Goal: Transaction & Acquisition: Purchase product/service

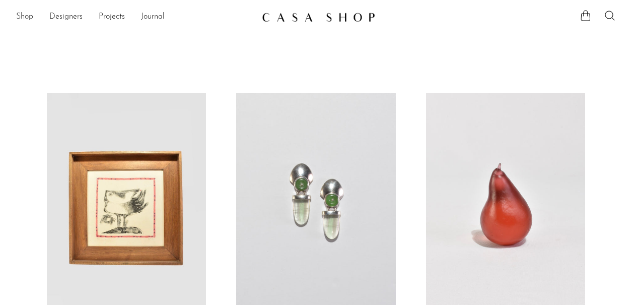
click at [29, 16] on link "Shop" at bounding box center [24, 17] width 17 height 13
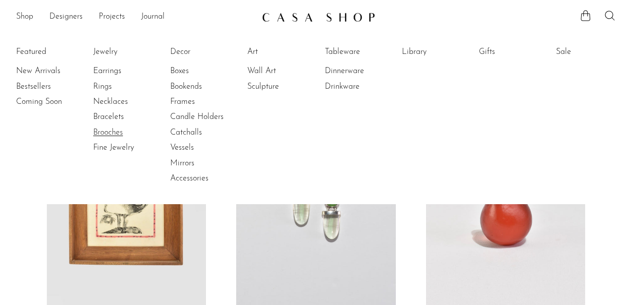
click at [107, 134] on link "Brooches" at bounding box center [131, 132] width 76 height 11
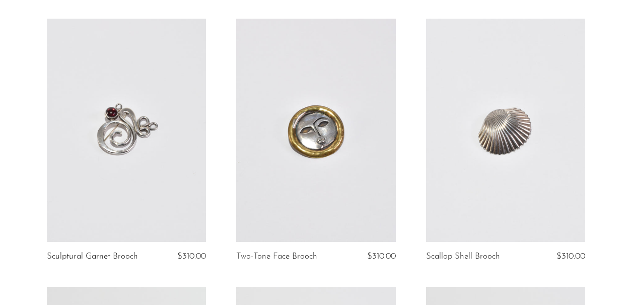
scroll to position [878, 0]
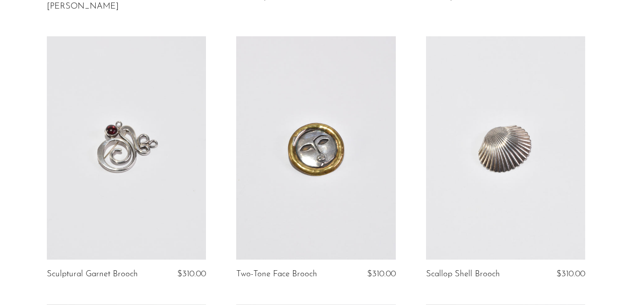
click at [512, 124] on link at bounding box center [505, 147] width 159 height 223
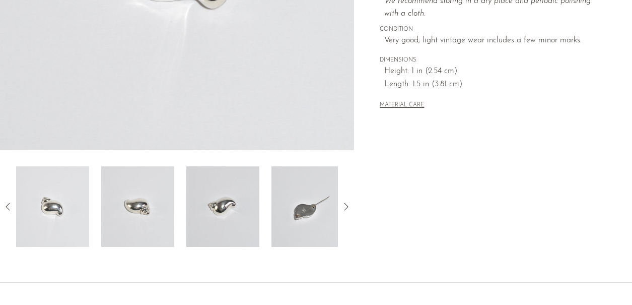
scroll to position [282, 0]
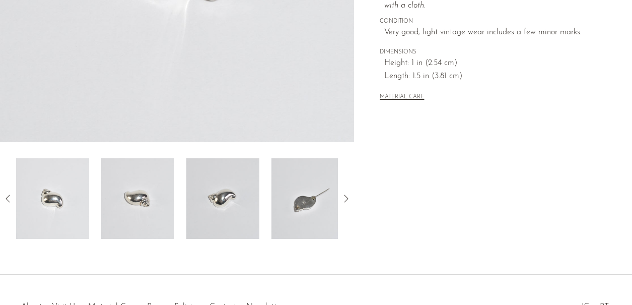
click at [165, 211] on img at bounding box center [137, 198] width 73 height 81
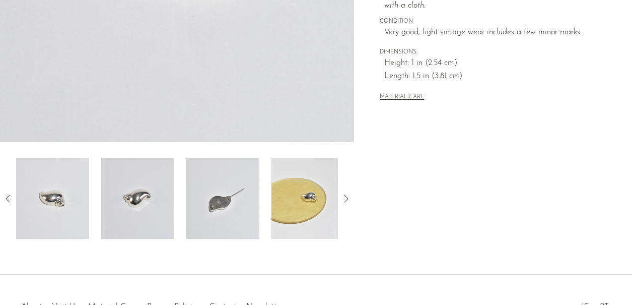
scroll to position [269, 0]
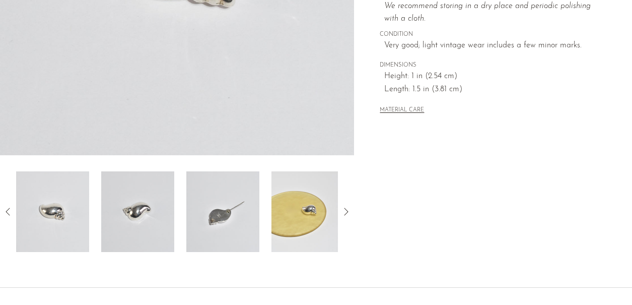
click at [137, 219] on img at bounding box center [137, 211] width 73 height 81
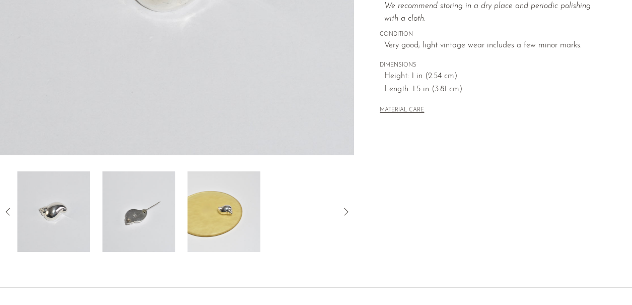
click at [138, 219] on img at bounding box center [138, 211] width 73 height 81
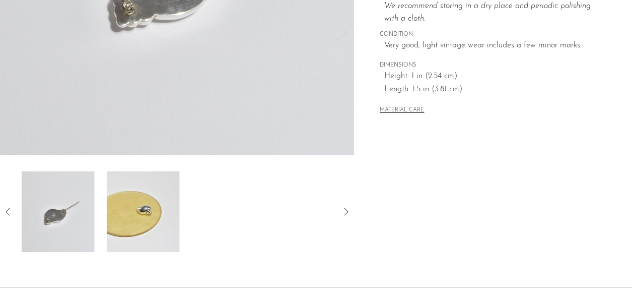
click at [152, 221] on img at bounding box center [143, 211] width 73 height 81
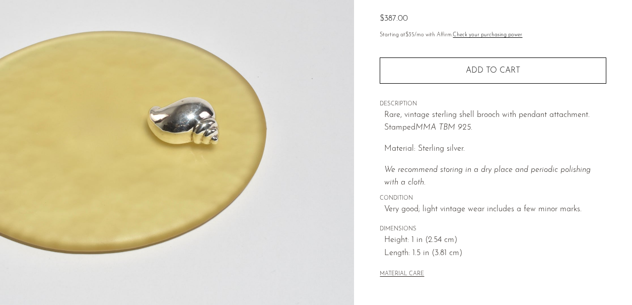
scroll to position [45, 0]
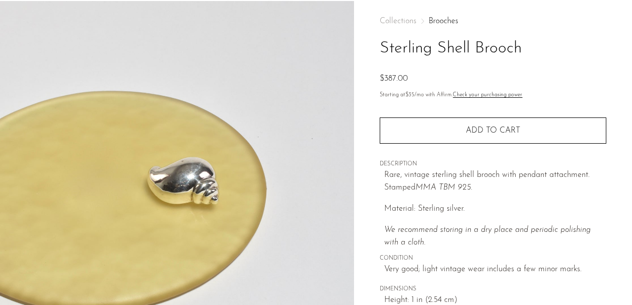
click at [203, 181] on img at bounding box center [177, 190] width 354 height 378
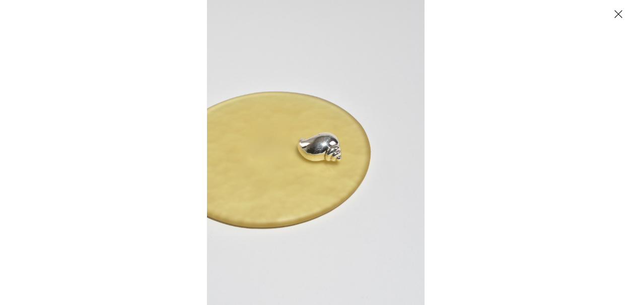
click at [203, 181] on div at bounding box center [316, 152] width 632 height 305
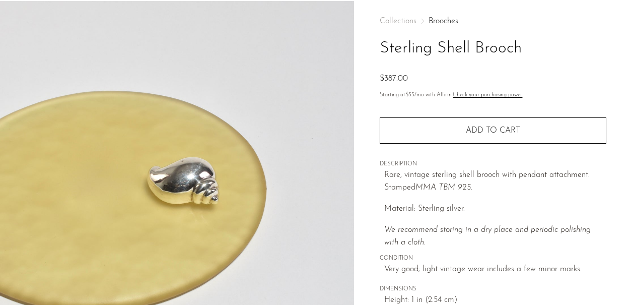
click at [204, 182] on img at bounding box center [177, 190] width 354 height 378
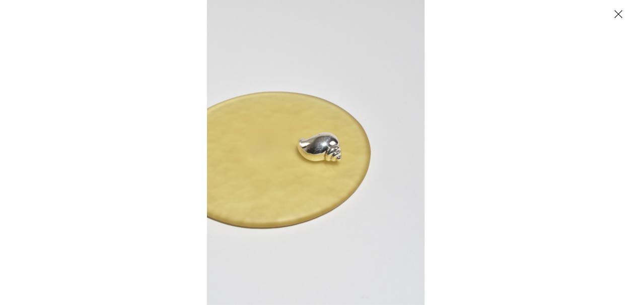
click at [320, 146] on img at bounding box center [316, 152] width 218 height 305
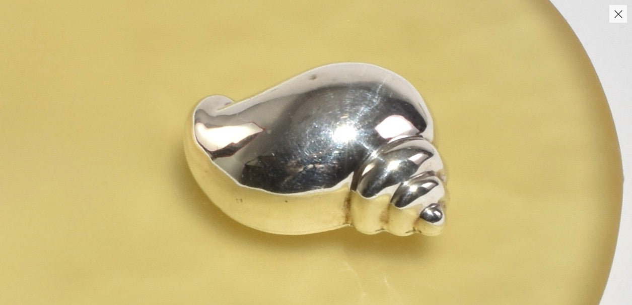
click at [320, 146] on img at bounding box center [293, 184] width 1304 height 1826
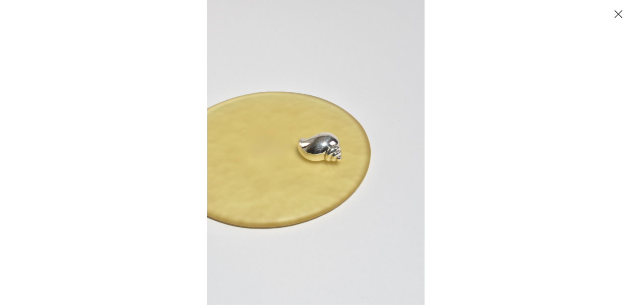
click at [617, 13] on button "Close" at bounding box center [619, 14] width 18 height 18
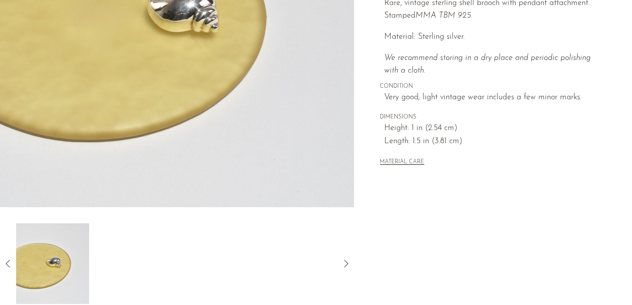
scroll to position [339, 0]
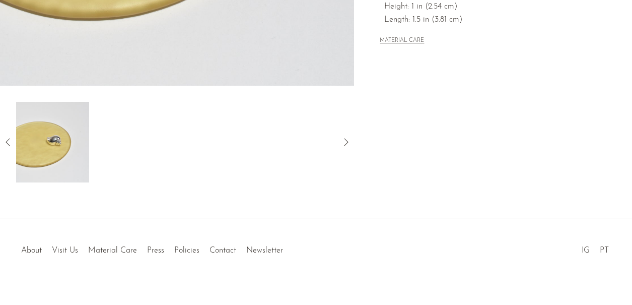
click at [349, 142] on icon at bounding box center [346, 142] width 12 height 12
click at [9, 138] on icon at bounding box center [8, 142] width 12 height 12
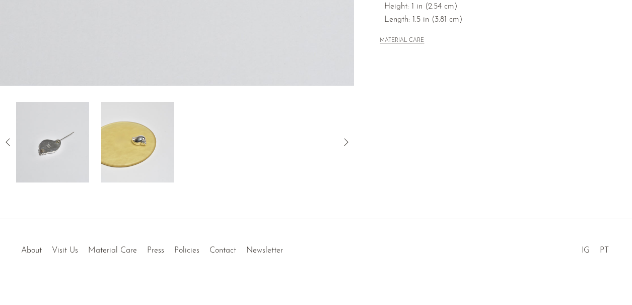
click at [61, 172] on img at bounding box center [52, 142] width 73 height 81
click at [7, 142] on icon at bounding box center [8, 142] width 12 height 12
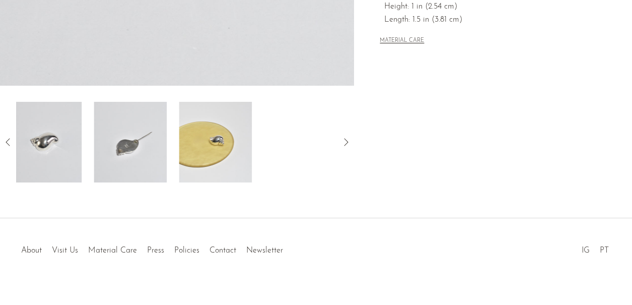
click at [7, 142] on icon at bounding box center [8, 142] width 12 height 12
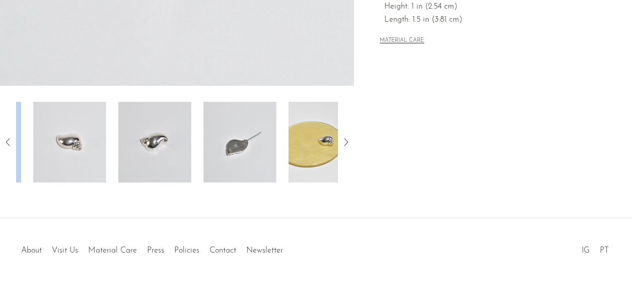
click at [7, 142] on icon at bounding box center [8, 142] width 12 height 12
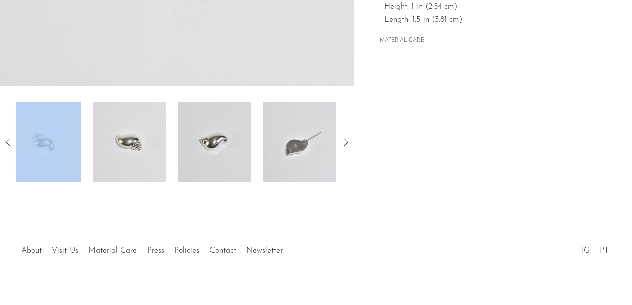
click at [7, 142] on icon at bounding box center [8, 142] width 12 height 12
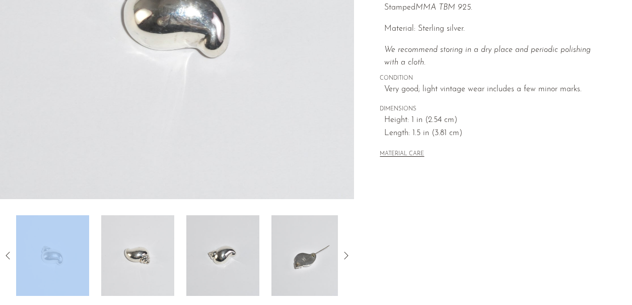
click at [132, 265] on img at bounding box center [137, 255] width 73 height 81
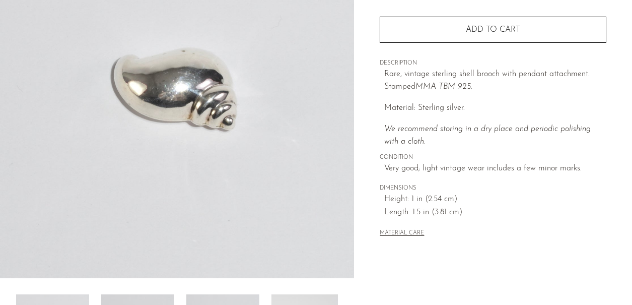
scroll to position [186, 0]
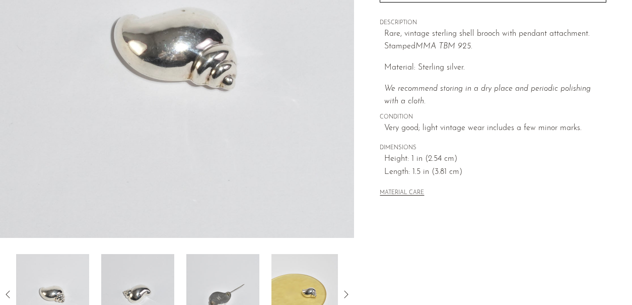
click at [132, 265] on img at bounding box center [137, 294] width 73 height 81
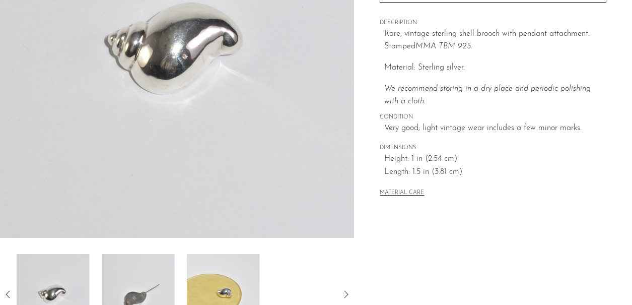
click at [135, 268] on img at bounding box center [138, 294] width 73 height 81
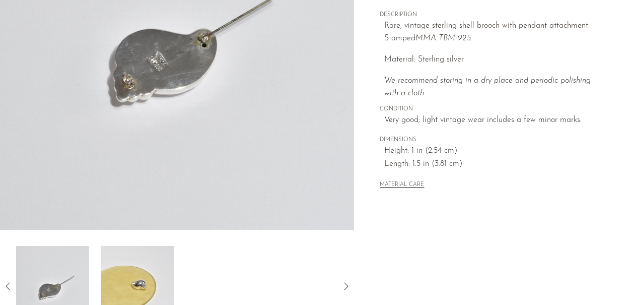
scroll to position [195, 0]
click at [148, 269] on img at bounding box center [137, 285] width 73 height 81
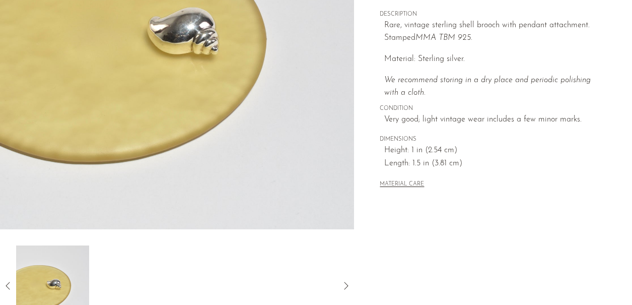
click at [347, 285] on icon at bounding box center [346, 286] width 12 height 12
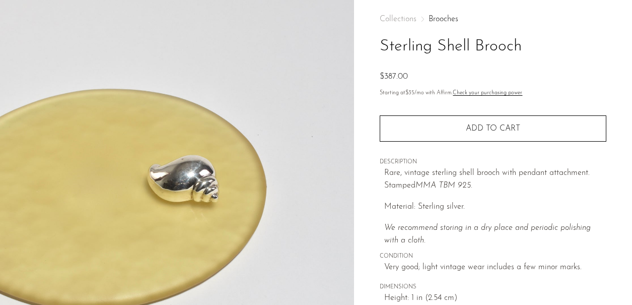
scroll to position [0, 0]
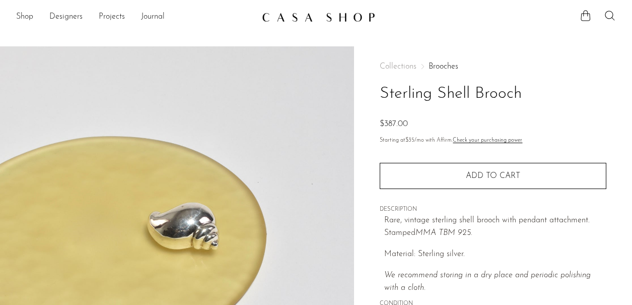
click at [292, 215] on img at bounding box center [177, 235] width 354 height 378
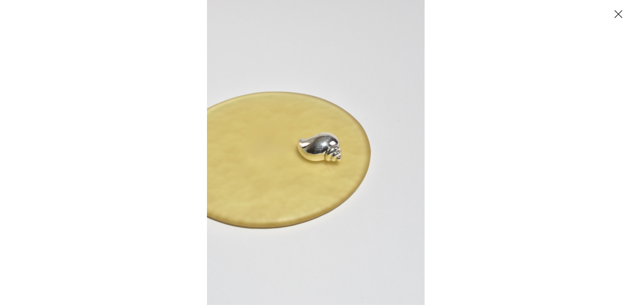
click at [292, 215] on img at bounding box center [316, 152] width 218 height 305
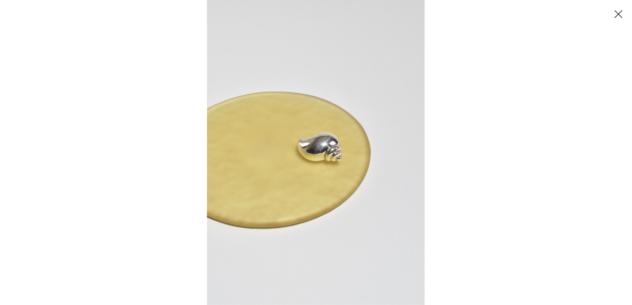
click at [616, 19] on button "Close" at bounding box center [619, 14] width 18 height 18
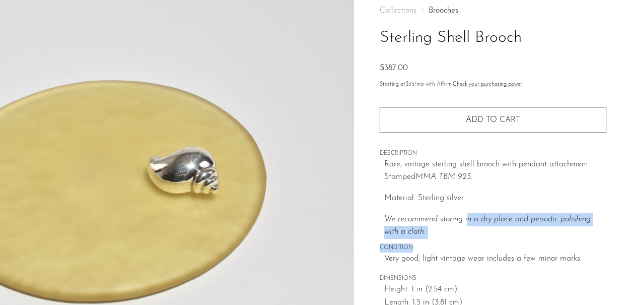
drag, startPoint x: 466, startPoint y: 246, endPoint x: 471, endPoint y: 189, distance: 56.6
click at [471, 190] on div "Collections Brooches Sterling Shell Brooch $387.00 Starting at $35 /mo with Aff…" at bounding box center [493, 167] width 227 height 355
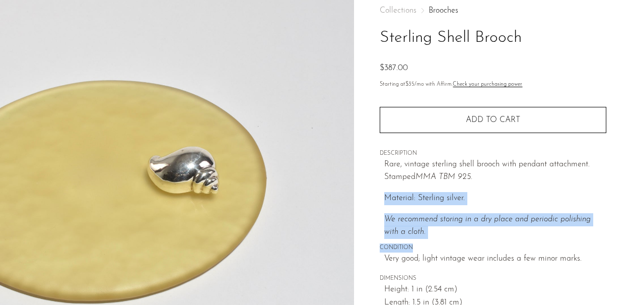
click at [471, 189] on div "Rare, vintage sterling shell brooch with pendant attachment. Stamped MMA TBM 92…" at bounding box center [495, 198] width 222 height 81
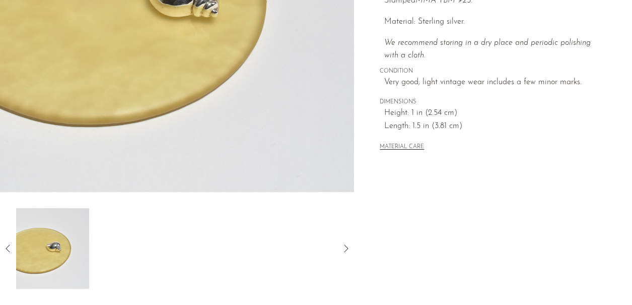
scroll to position [100, 0]
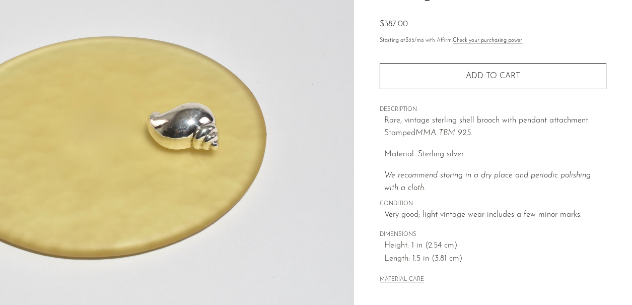
click at [247, 148] on img at bounding box center [177, 136] width 354 height 378
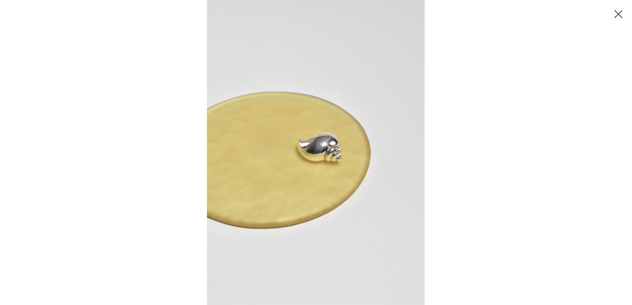
click at [247, 148] on img at bounding box center [316, 152] width 218 height 305
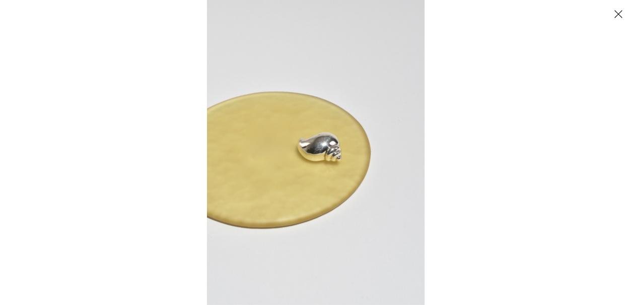
click at [620, 12] on button "Close" at bounding box center [619, 14] width 18 height 18
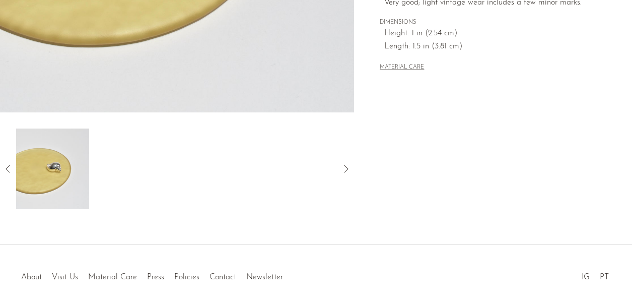
scroll to position [351, 0]
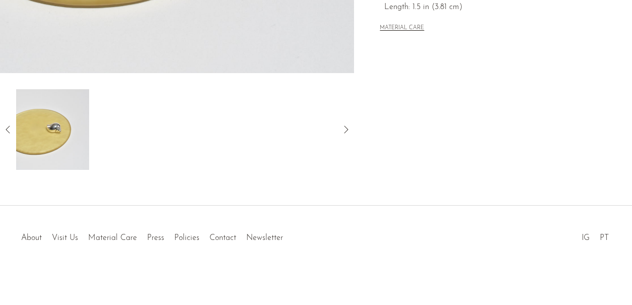
click at [7, 128] on icon at bounding box center [8, 129] width 12 height 12
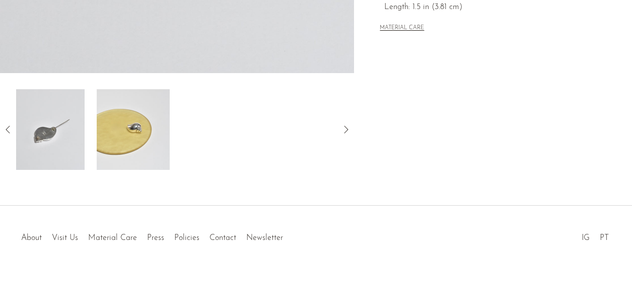
click at [7, 128] on icon at bounding box center [8, 129] width 12 height 12
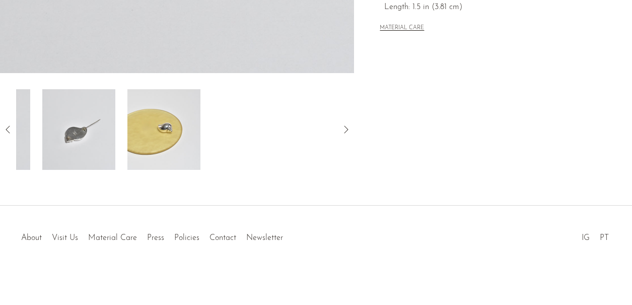
click at [7, 128] on icon at bounding box center [8, 129] width 12 height 12
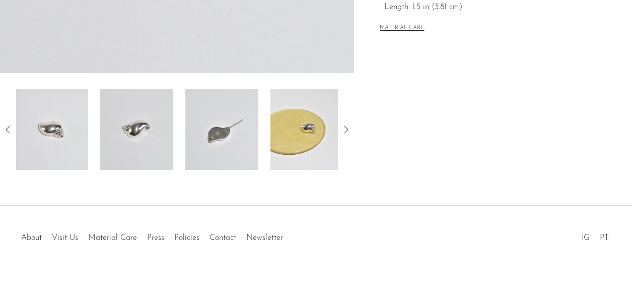
click at [181, 149] on div at bounding box center [177, 129] width 322 height 81
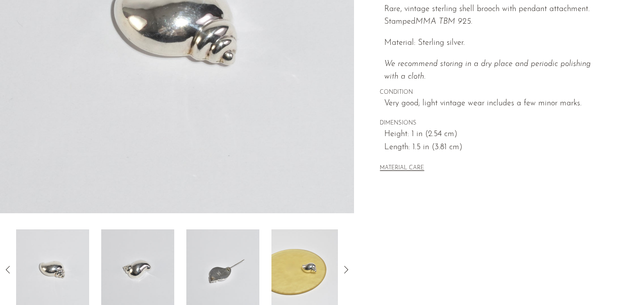
scroll to position [174, 0]
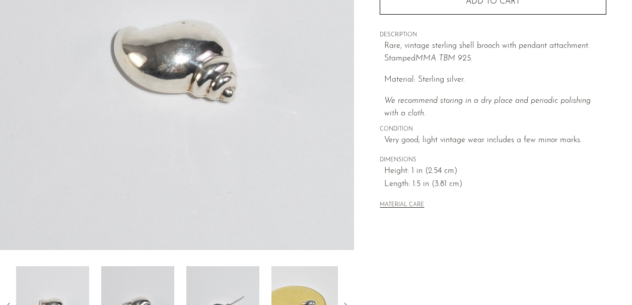
click at [495, 178] on span "Length: 1.5 in (3.81 cm)" at bounding box center [495, 184] width 222 height 13
drag, startPoint x: 488, startPoint y: 191, endPoint x: 488, endPoint y: 157, distance: 34.8
click at [488, 159] on div "Collections Brooches Sterling Shell Brooch $387.00 Starting at $35 /mo with Aff…" at bounding box center [493, 49] width 227 height 355
click at [488, 157] on span "DIMENSIONS" at bounding box center [493, 160] width 227 height 9
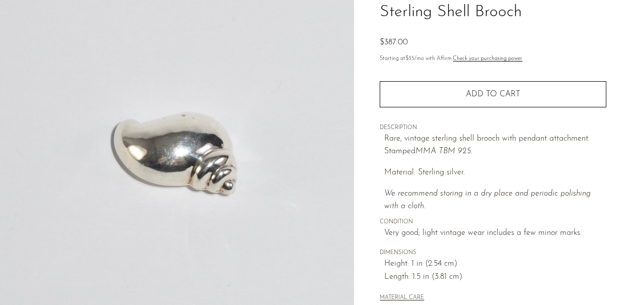
scroll to position [81, 0]
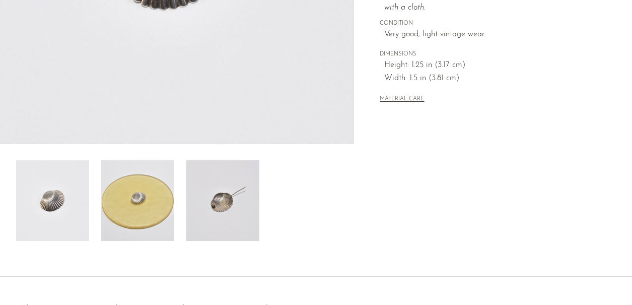
scroll to position [294, 0]
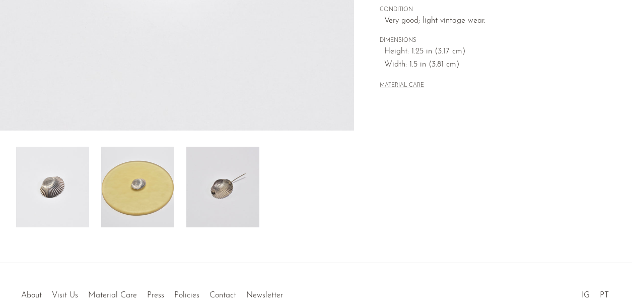
click at [112, 182] on img at bounding box center [137, 187] width 73 height 81
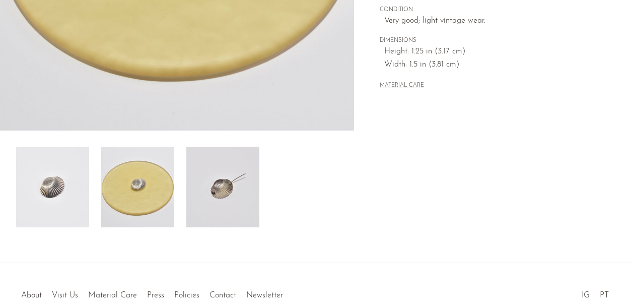
click at [234, 189] on img at bounding box center [222, 187] width 73 height 81
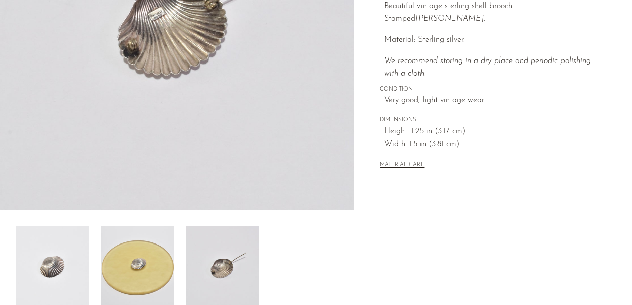
click at [129, 274] on img at bounding box center [137, 266] width 73 height 81
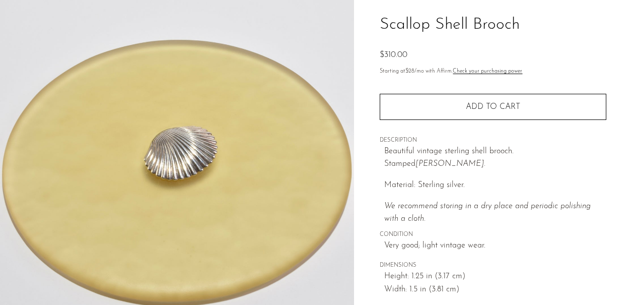
scroll to position [68, 0]
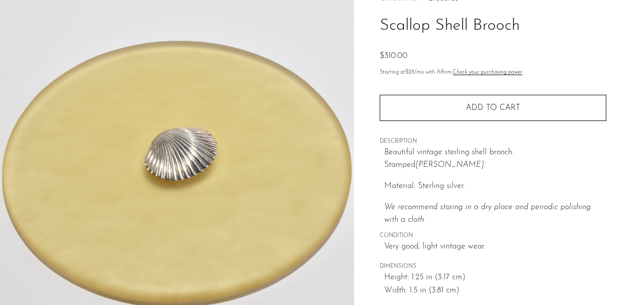
click at [188, 161] on img at bounding box center [177, 167] width 354 height 378
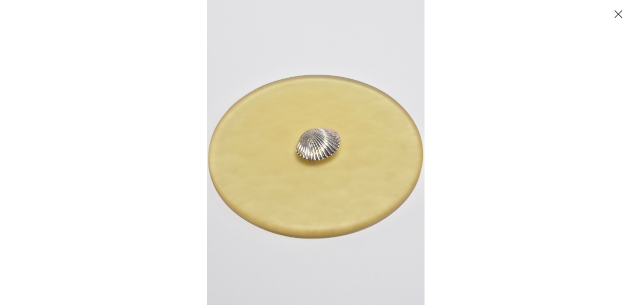
click at [188, 161] on div at bounding box center [316, 152] width 632 height 305
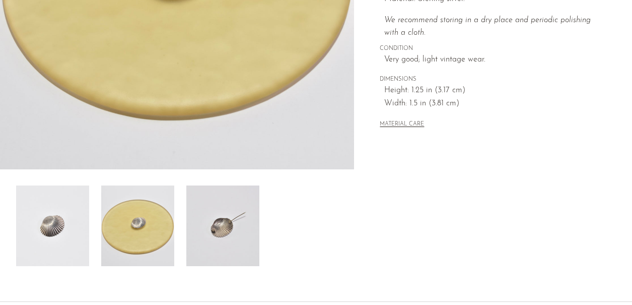
scroll to position [255, 0]
click at [236, 232] on img at bounding box center [222, 225] width 73 height 81
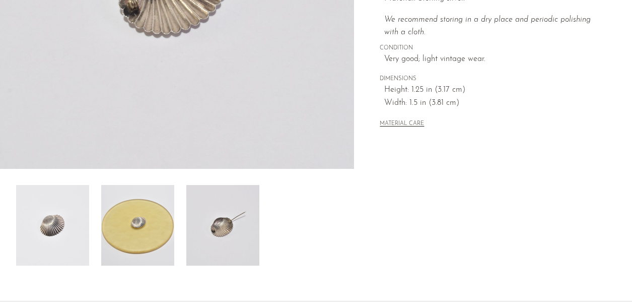
click at [60, 218] on img at bounding box center [52, 225] width 73 height 81
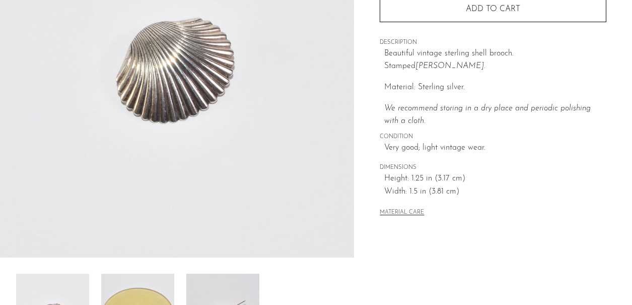
scroll to position [98, 0]
